Goal: Task Accomplishment & Management: Manage account settings

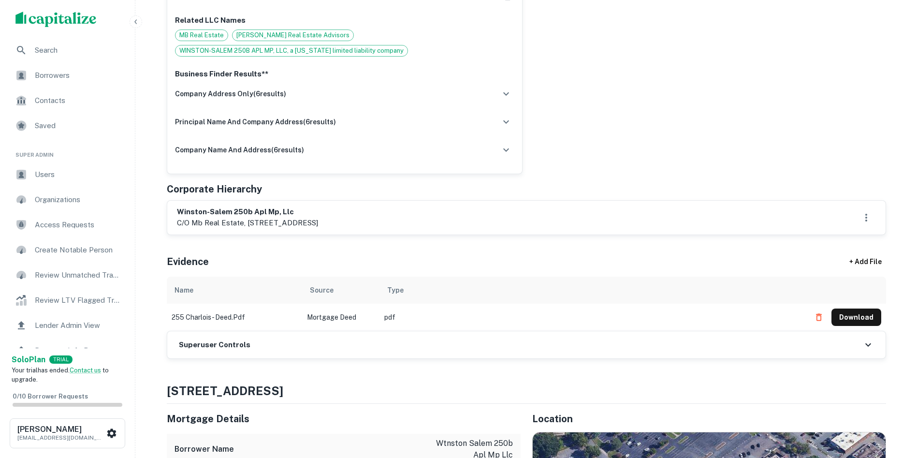
scroll to position [338, 0]
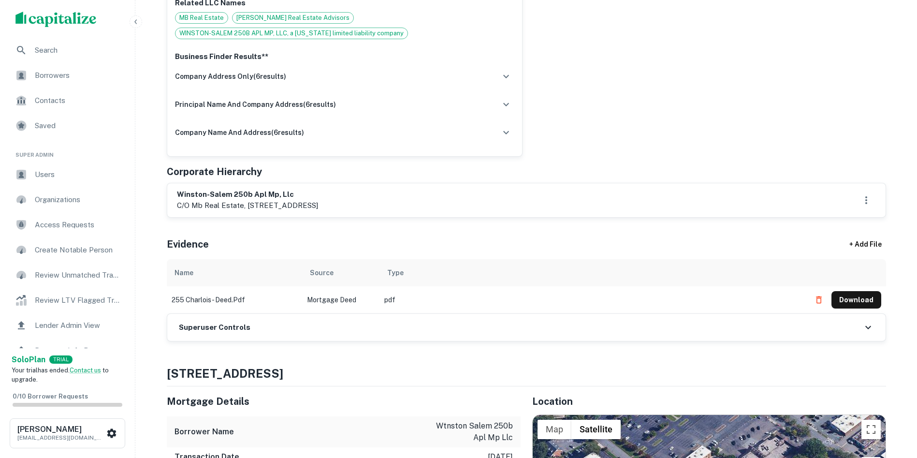
click at [233, 326] on h6 "Superuser Controls" at bounding box center [215, 327] width 72 height 11
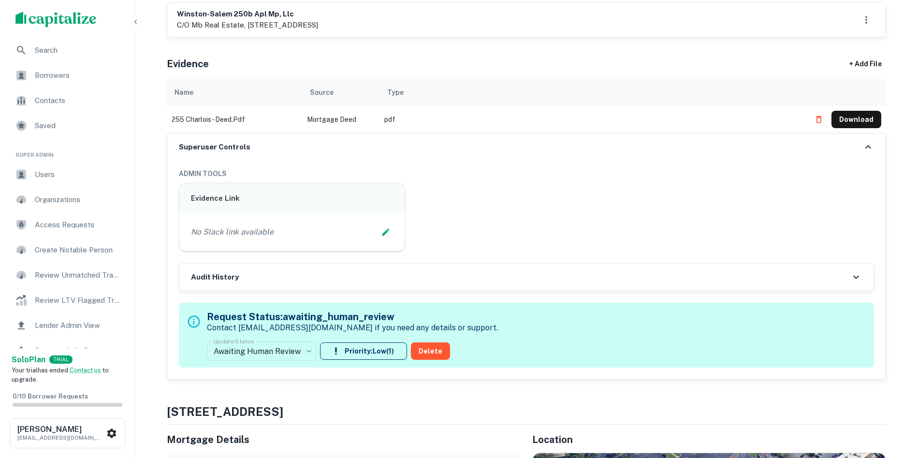
scroll to position [532, 0]
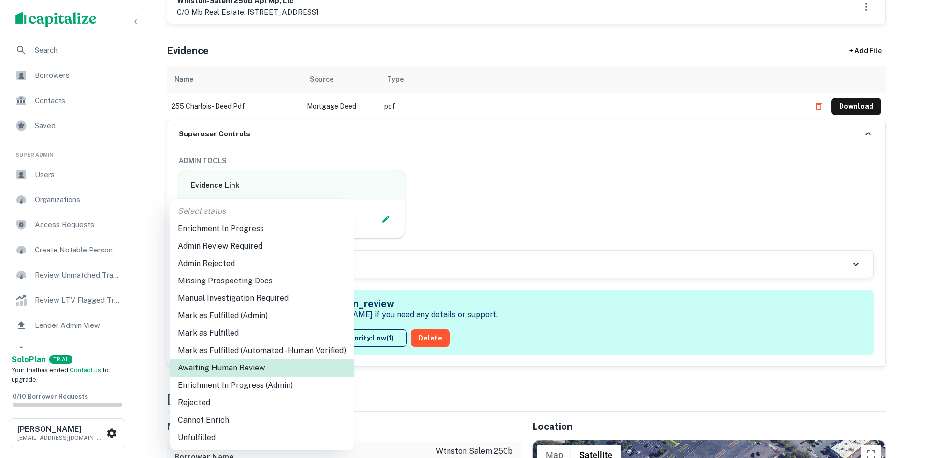
click at [273, 385] on li "Enrichment In Progress (Admin)" at bounding box center [262, 384] width 184 height 17
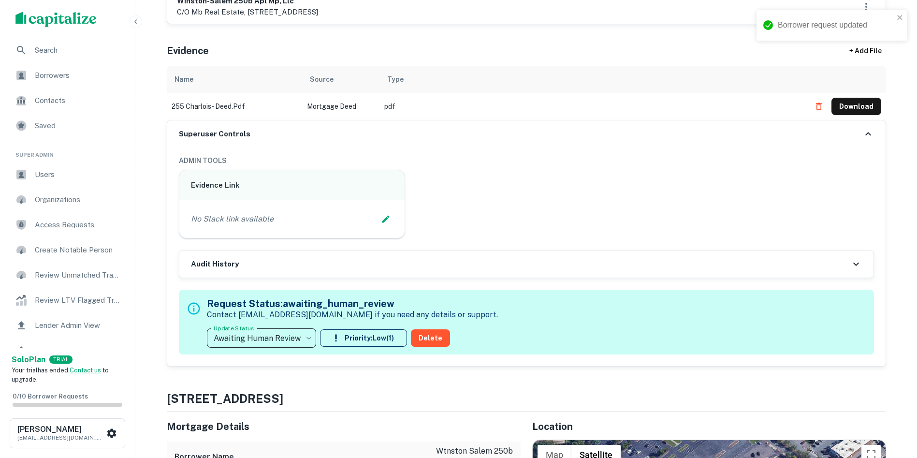
type input "**********"
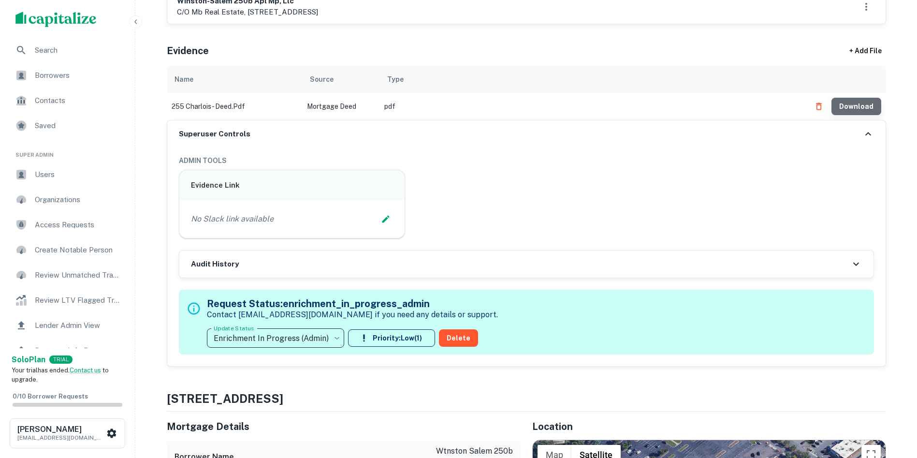
click at [858, 110] on button "Download" at bounding box center [856, 106] width 50 height 17
click at [387, 220] on icon "Edit Slack Link" at bounding box center [386, 219] width 10 height 10
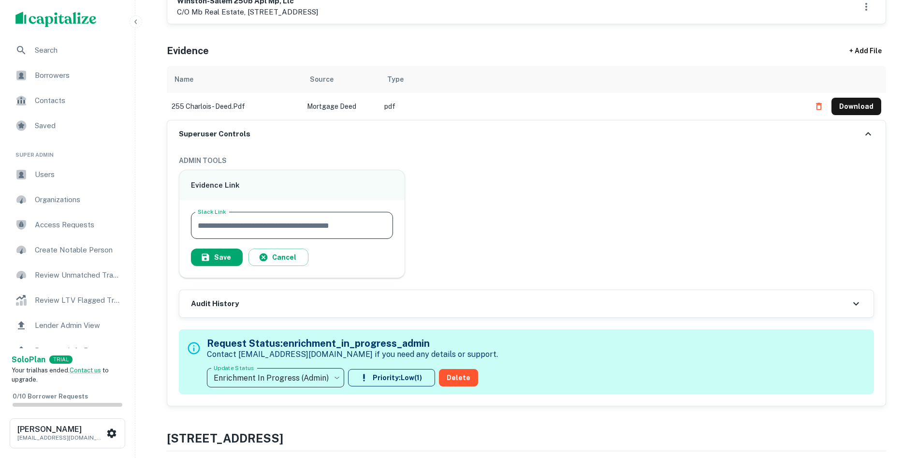
click at [352, 224] on input "Slack Link" at bounding box center [292, 225] width 202 height 27
paste input "**********"
type input "**********"
click at [213, 252] on button "Save" at bounding box center [217, 256] width 52 height 17
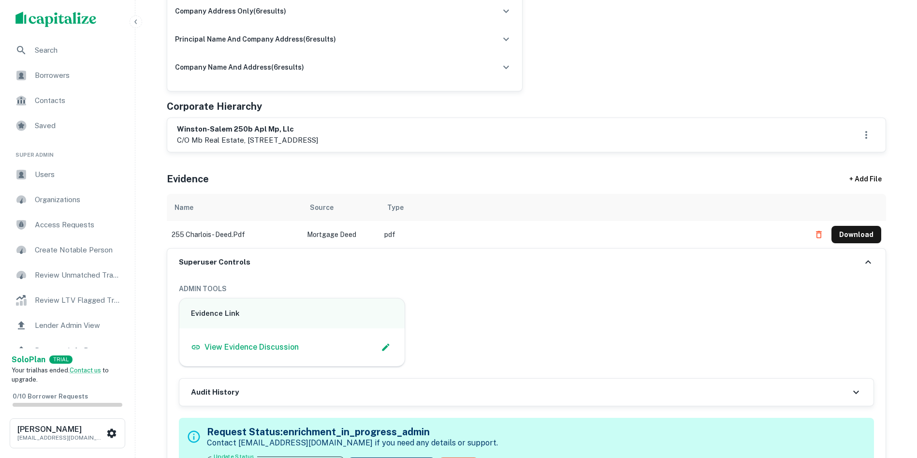
scroll to position [387, 0]
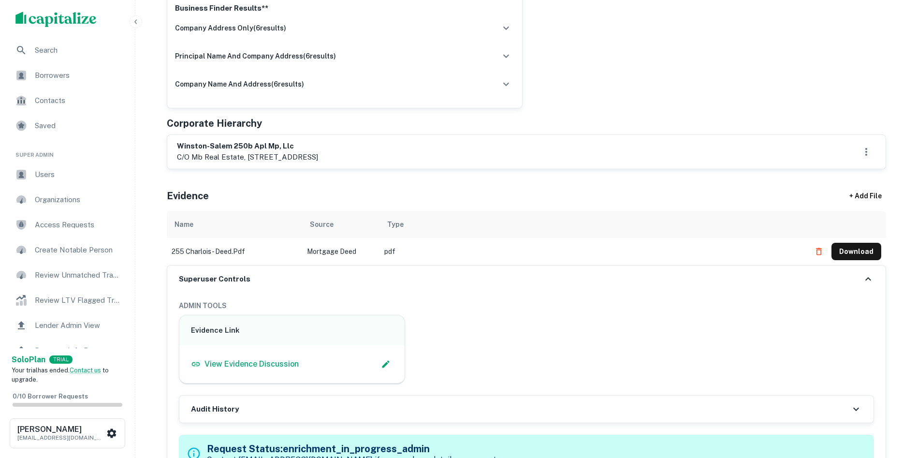
click at [244, 142] on h6 "winston-salem 250b apl mp, llc" at bounding box center [247, 146] width 141 height 11
copy h6 "winston-salem 250b apl mp, llc"
drag, startPoint x: 564, startPoint y: 104, endPoint x: 599, endPoint y: 39, distance: 74.0
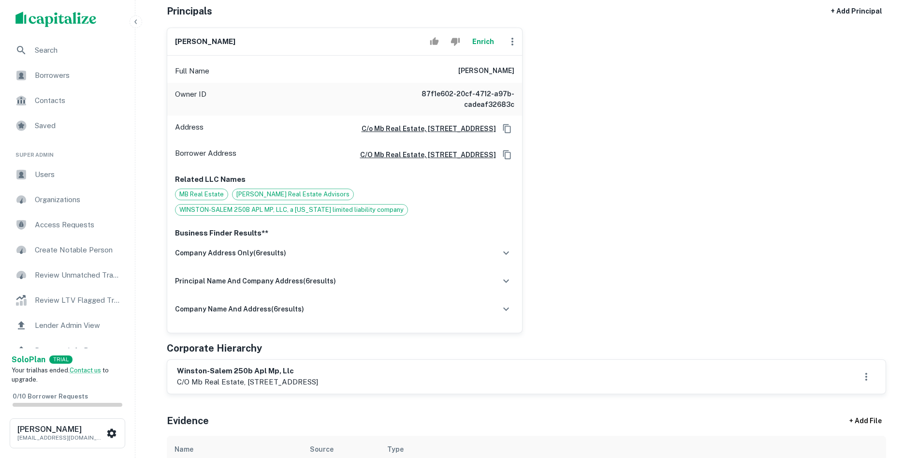
scroll to position [145, 0]
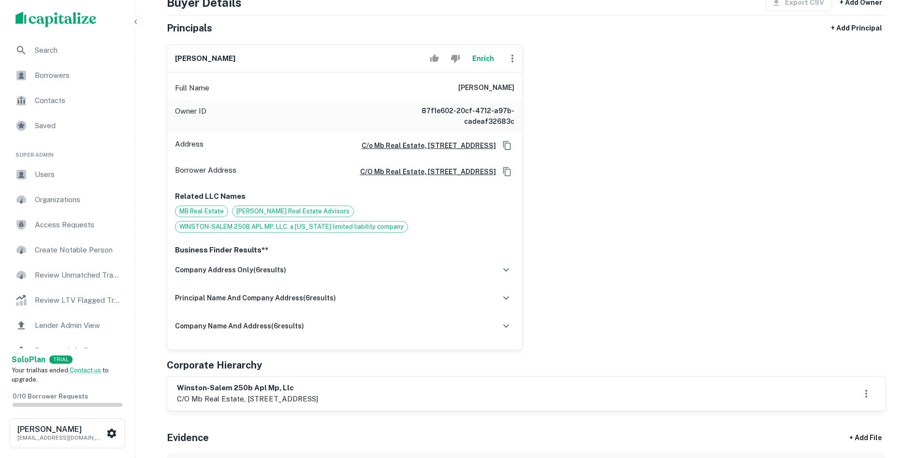
click at [654, 235] on div "[PERSON_NAME] graines Enrich Full Name [PERSON_NAME] Owner ID 87f1e602-20cf-471…" at bounding box center [522, 193] width 727 height 313
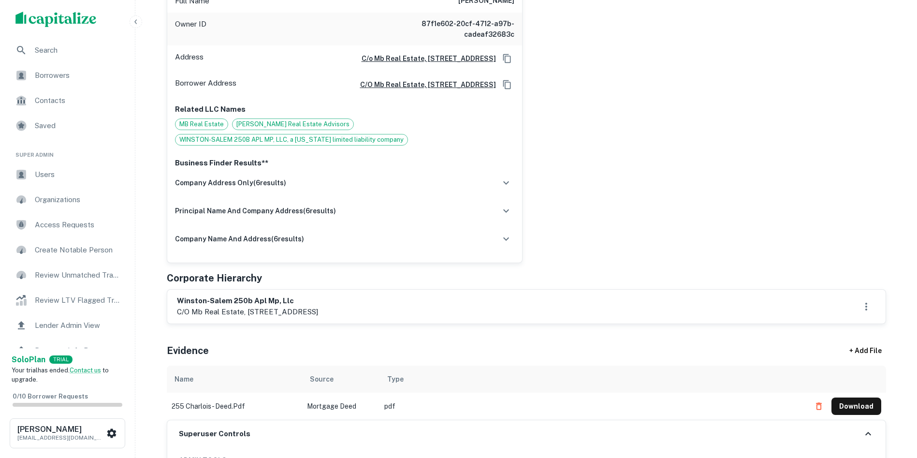
scroll to position [242, 0]
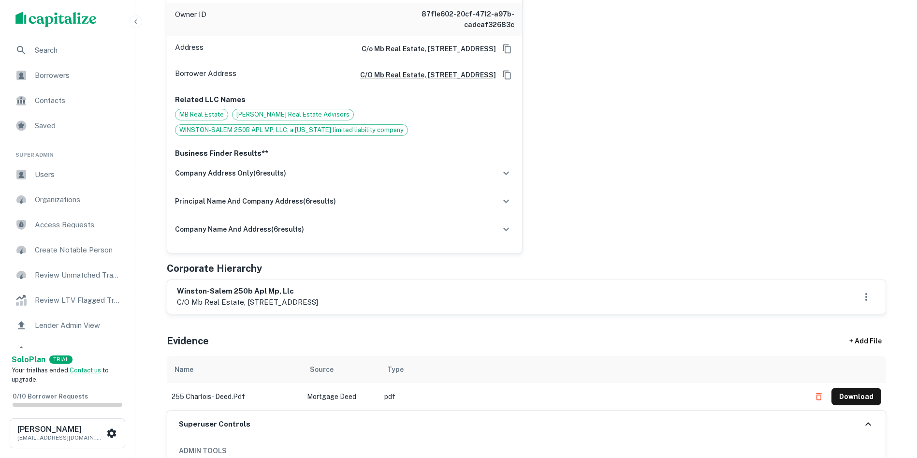
click at [207, 290] on h6 "winston-salem 250b apl mp, llc" at bounding box center [247, 291] width 141 height 11
drag, startPoint x: 207, startPoint y: 290, endPoint x: 217, endPoint y: 306, distance: 18.5
click at [217, 306] on div "winston-salem 250b apl mp, llc c/o mb real estate, [STREET_ADDRESS]" at bounding box center [247, 297] width 141 height 22
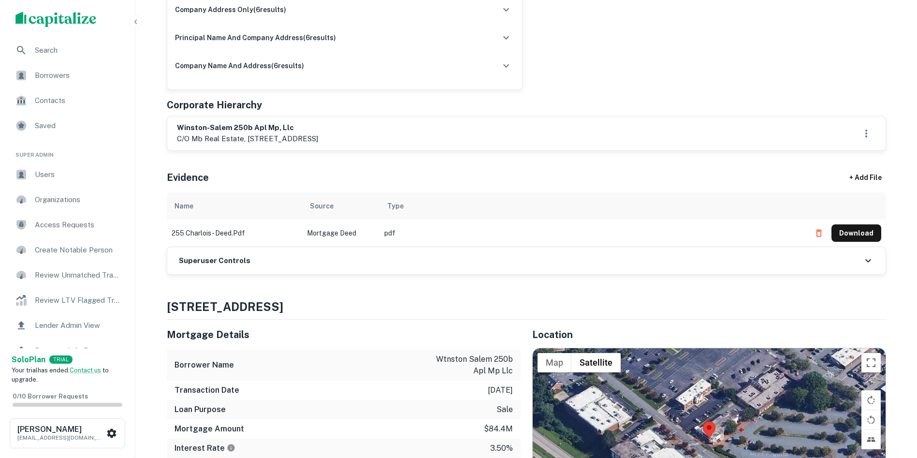
scroll to position [435, 0]
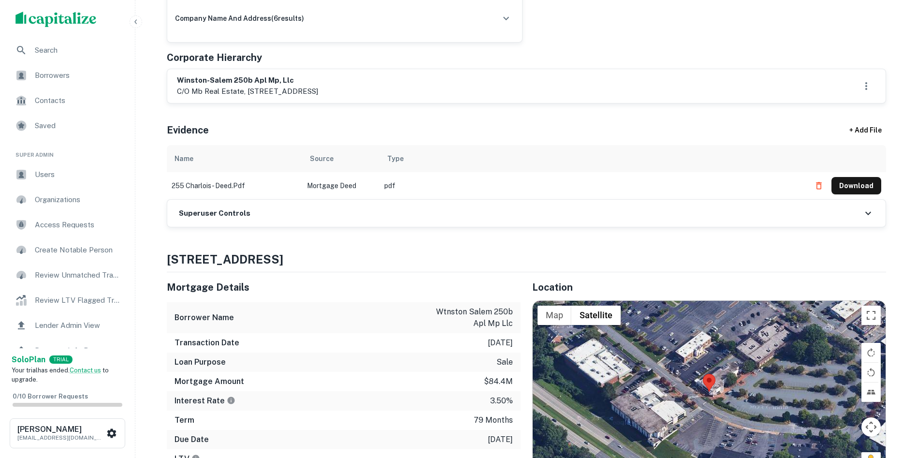
click at [220, 213] on h6 "Superuser Controls" at bounding box center [215, 213] width 72 height 11
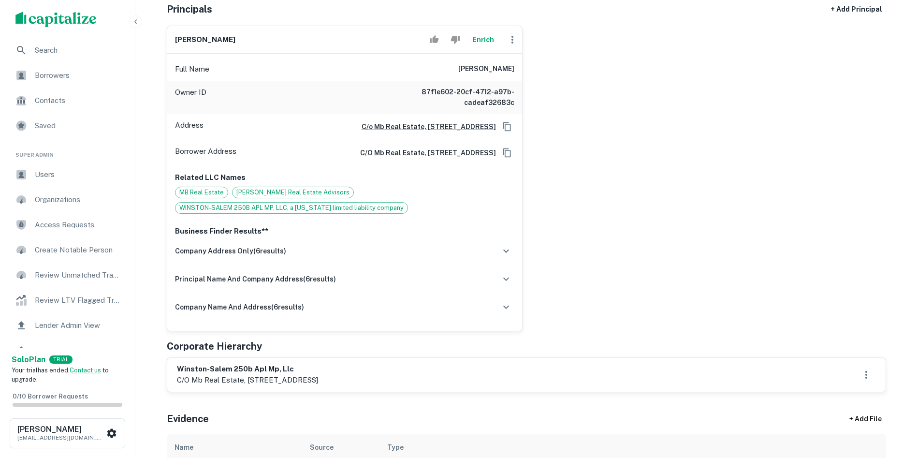
scroll to position [145, 0]
click at [124, 5] on div "scrollable content" at bounding box center [67, 19] width 135 height 39
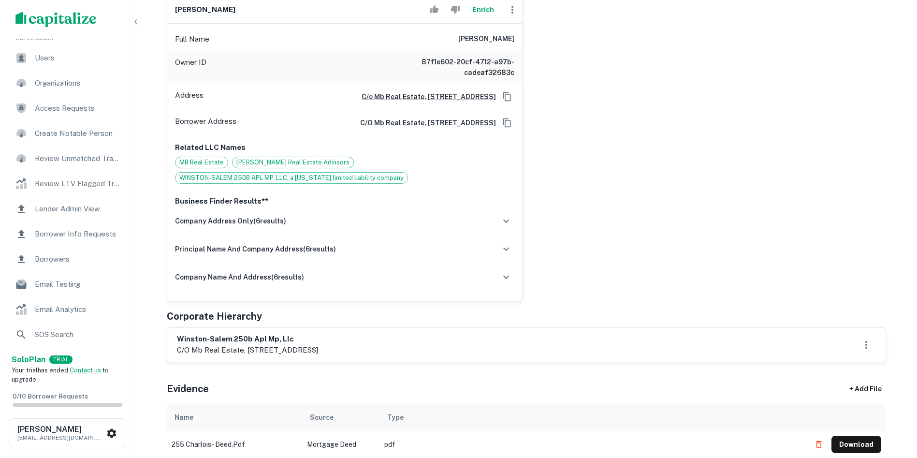
scroll to position [193, 0]
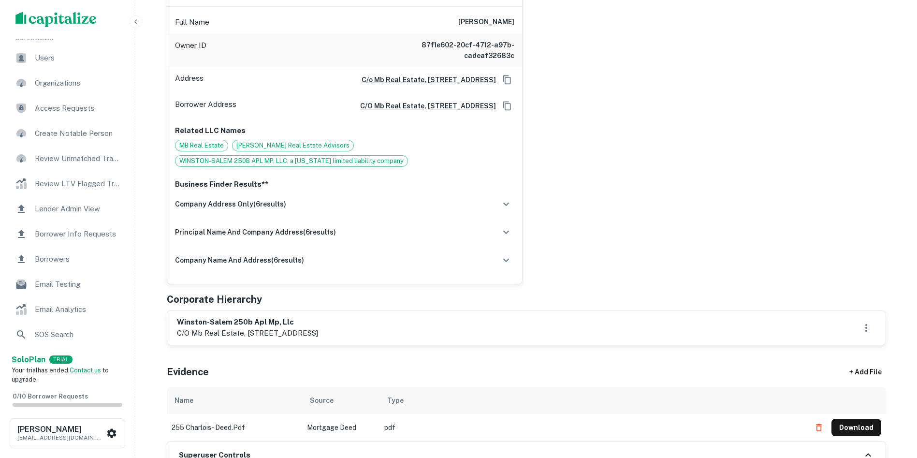
click at [233, 320] on h6 "winston-salem 250b apl mp, llc" at bounding box center [247, 322] width 141 height 11
drag, startPoint x: 233, startPoint y: 320, endPoint x: 233, endPoint y: 331, distance: 10.6
click at [233, 331] on div "winston-salem 250b apl mp, llc c/o mb real estate, [STREET_ADDRESS]" at bounding box center [247, 328] width 141 height 22
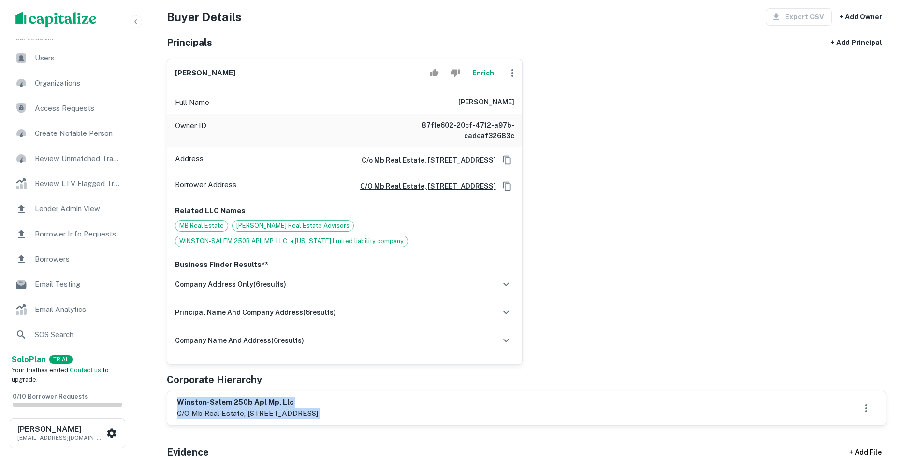
scroll to position [97, 0]
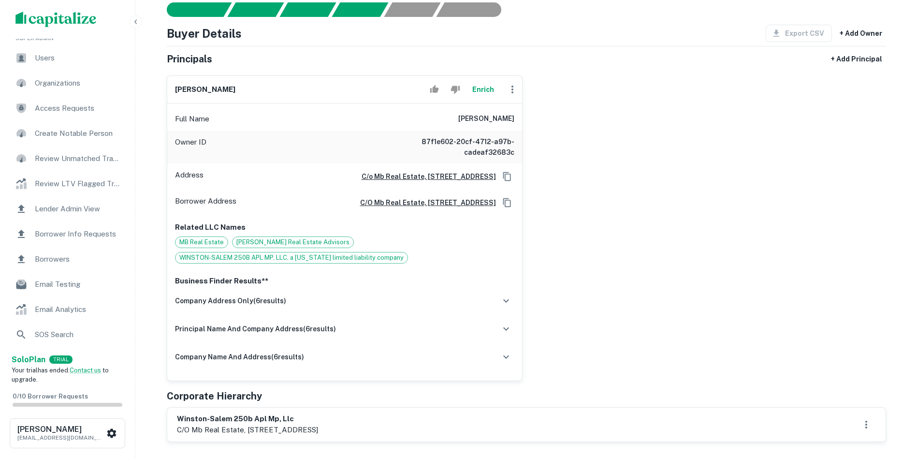
click at [483, 117] on h6 "[PERSON_NAME]" at bounding box center [486, 119] width 56 height 12
copy h6 "[PERSON_NAME]"
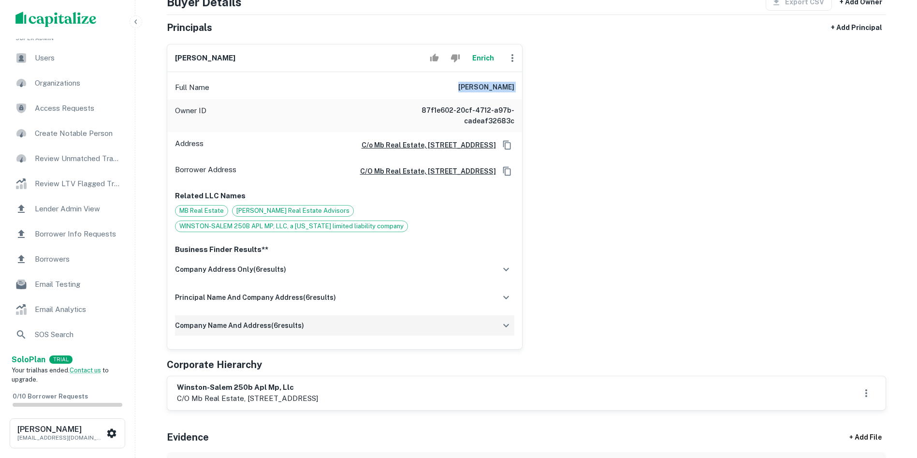
scroll to position [145, 0]
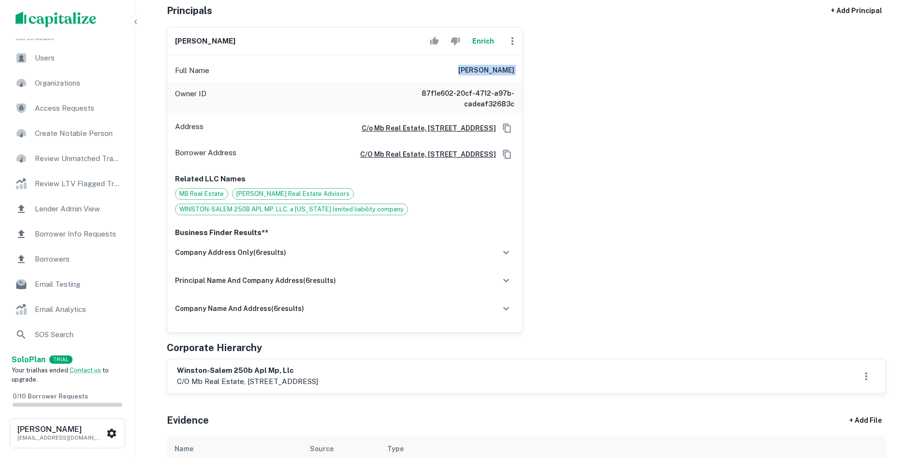
drag, startPoint x: 373, startPoint y: 379, endPoint x: 406, endPoint y: 386, distance: 33.6
click at [318, 386] on p "c/o mb real estate, [STREET_ADDRESS]" at bounding box center [247, 382] width 141 height 12
copy p "chicago, il"
click at [251, 379] on p "c/o mb real estate, [STREET_ADDRESS]" at bounding box center [247, 382] width 141 height 12
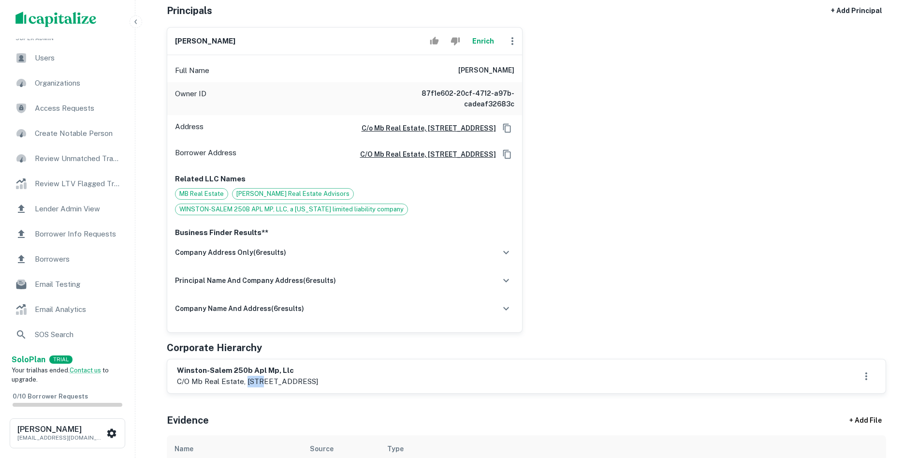
copy p "181"
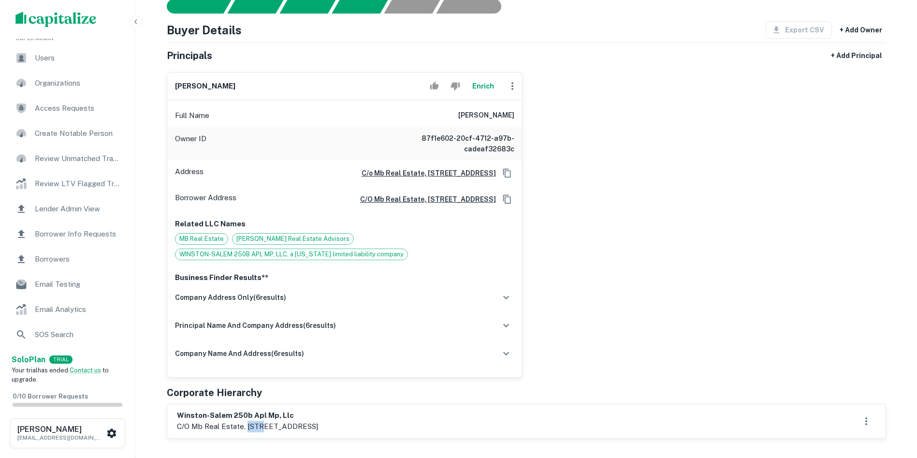
scroll to position [97, 0]
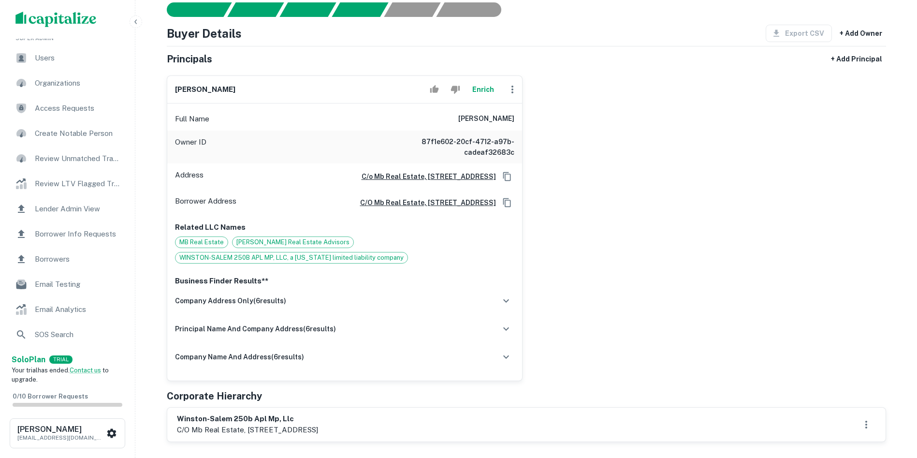
click at [477, 117] on h6 "[PERSON_NAME]" at bounding box center [486, 119] width 56 height 12
copy h6 "[PERSON_NAME]"
drag, startPoint x: 175, startPoint y: 88, endPoint x: 240, endPoint y: 85, distance: 64.8
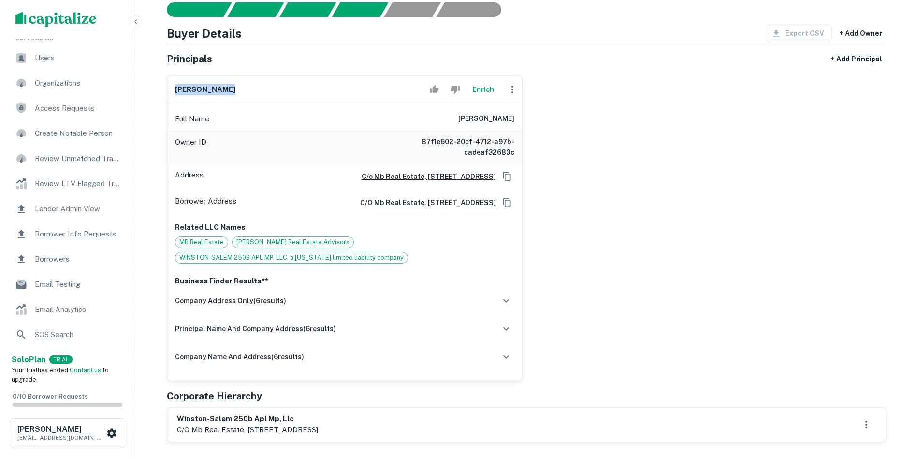
click at [240, 85] on div "gregg graines Enrich" at bounding box center [344, 90] width 355 height 28
copy h6 "[PERSON_NAME]"
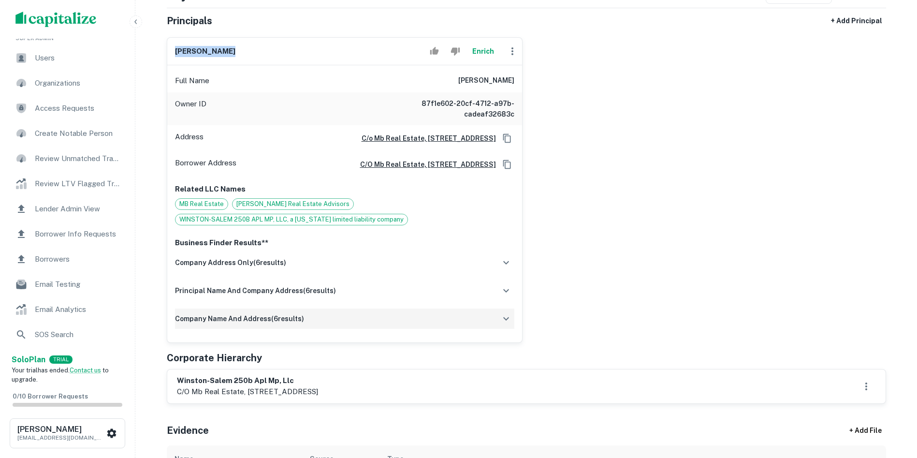
scroll to position [193, 0]
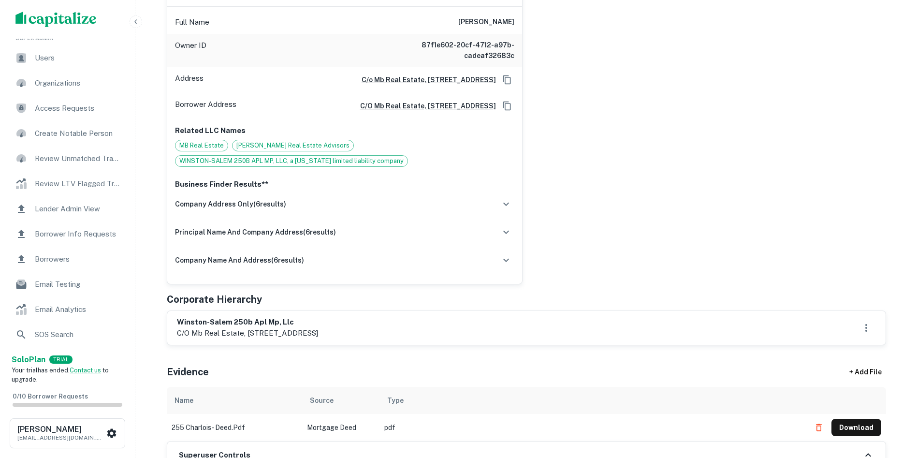
drag, startPoint x: 372, startPoint y: 332, endPoint x: 408, endPoint y: 339, distance: 36.5
click at [408, 339] on div "winston-salem 250b apl mp, llc c/o mb real estate, [STREET_ADDRESS]" at bounding box center [526, 328] width 718 height 34
copy p "chicago, il,"
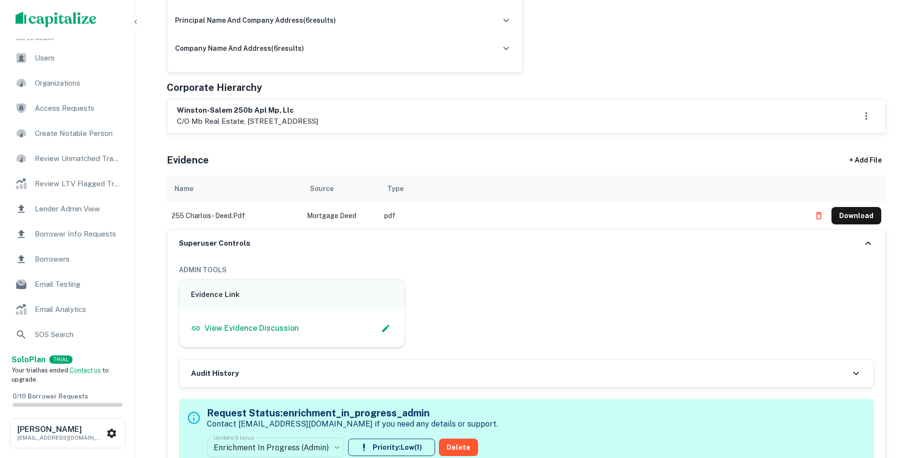
scroll to position [483, 0]
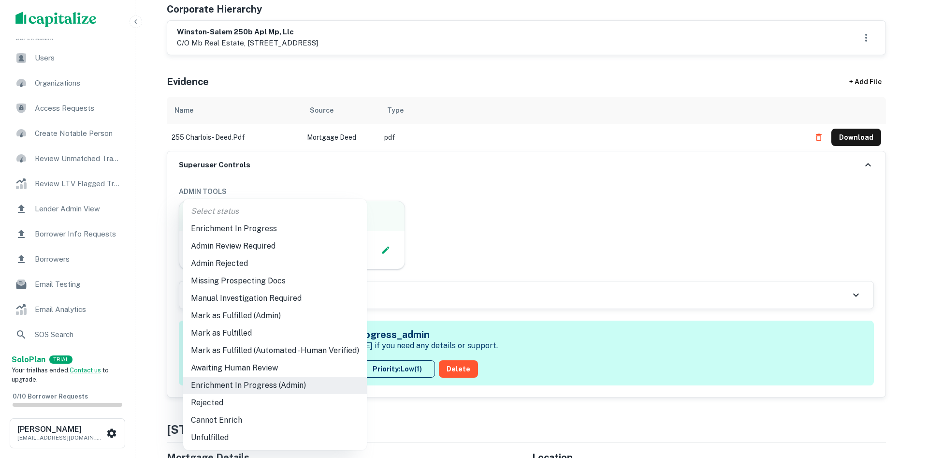
click at [268, 240] on li "Admin Review Required" at bounding box center [275, 245] width 184 height 17
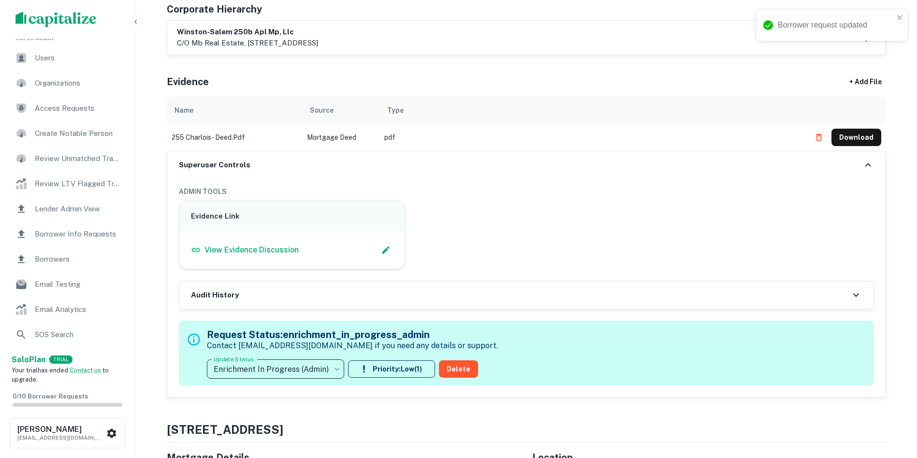
type input "**********"
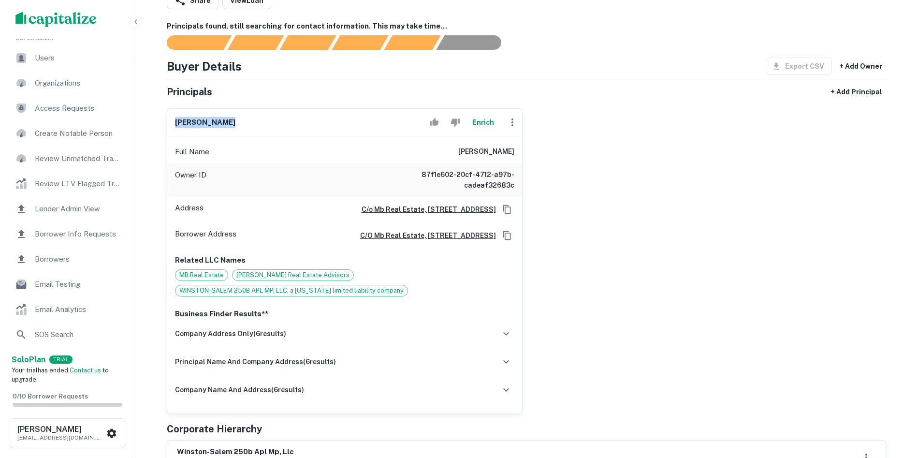
scroll to position [0, 0]
